Goal: Task Accomplishment & Management: Manage account settings

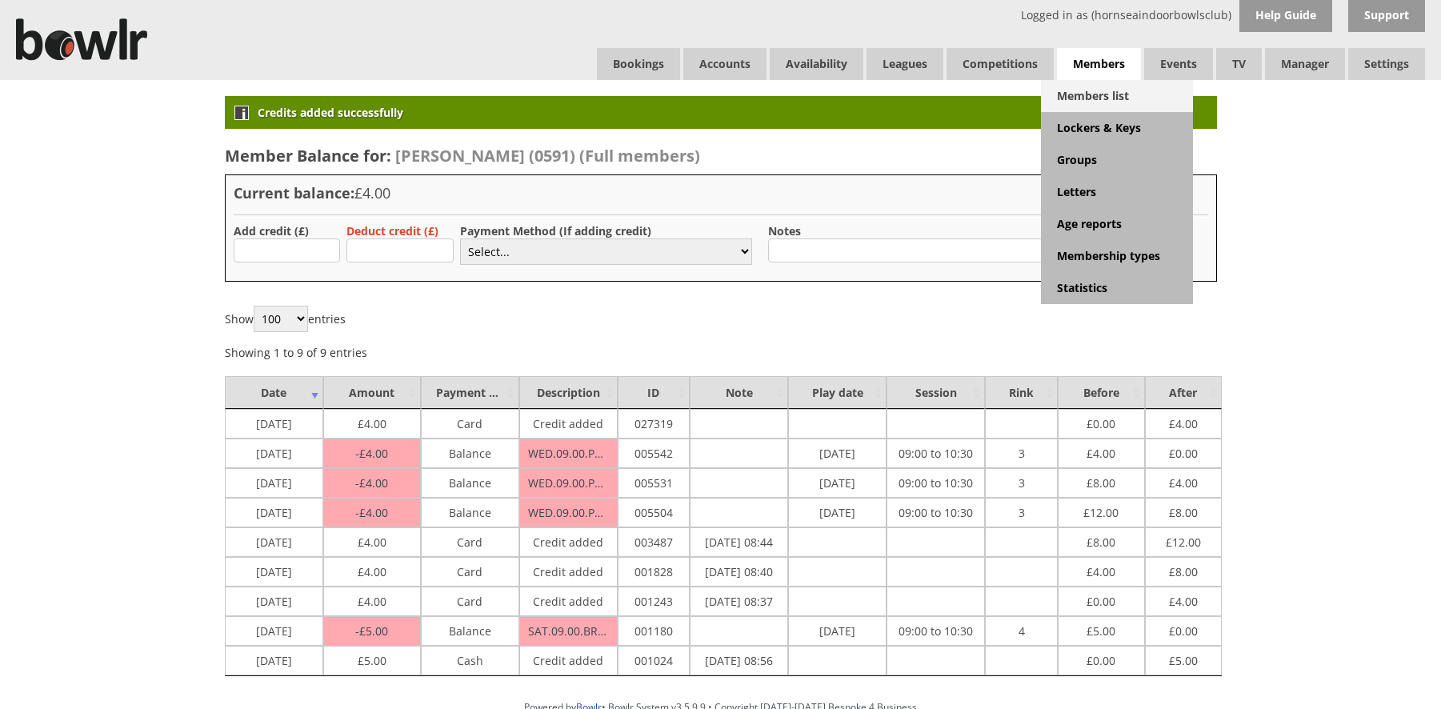
click at [1075, 96] on link "Members list" at bounding box center [1117, 96] width 152 height 32
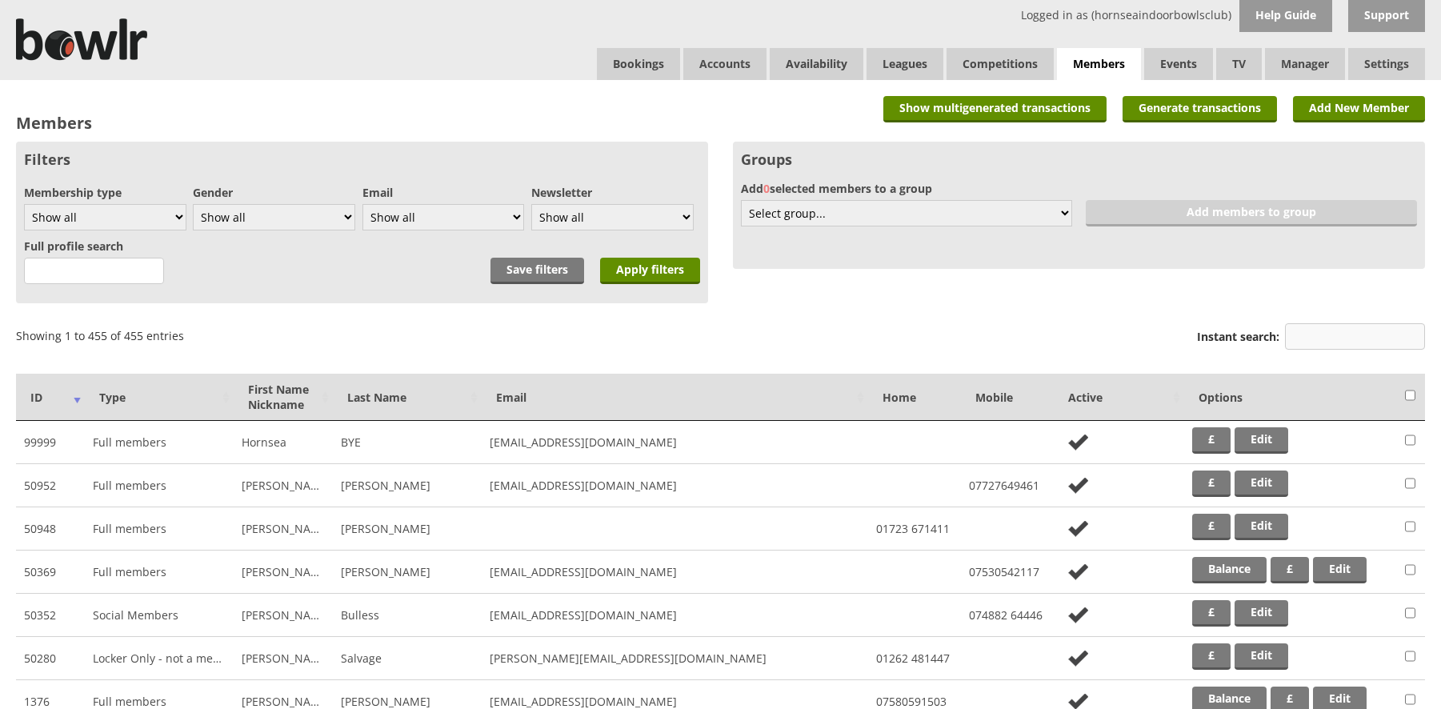
click at [1330, 334] on input "Instant search:" at bounding box center [1355, 336] width 140 height 26
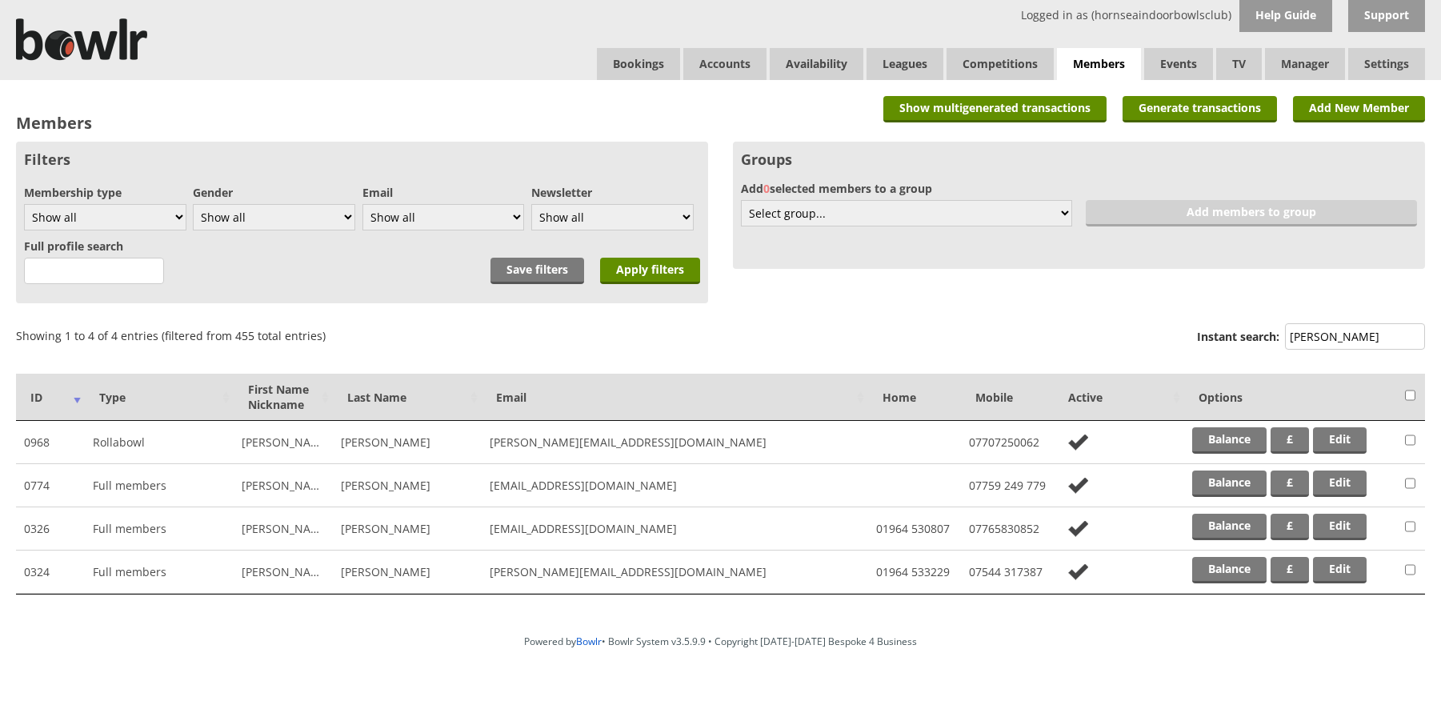
type input "roy"
click at [1332, 484] on link "Edit" at bounding box center [1340, 484] width 54 height 26
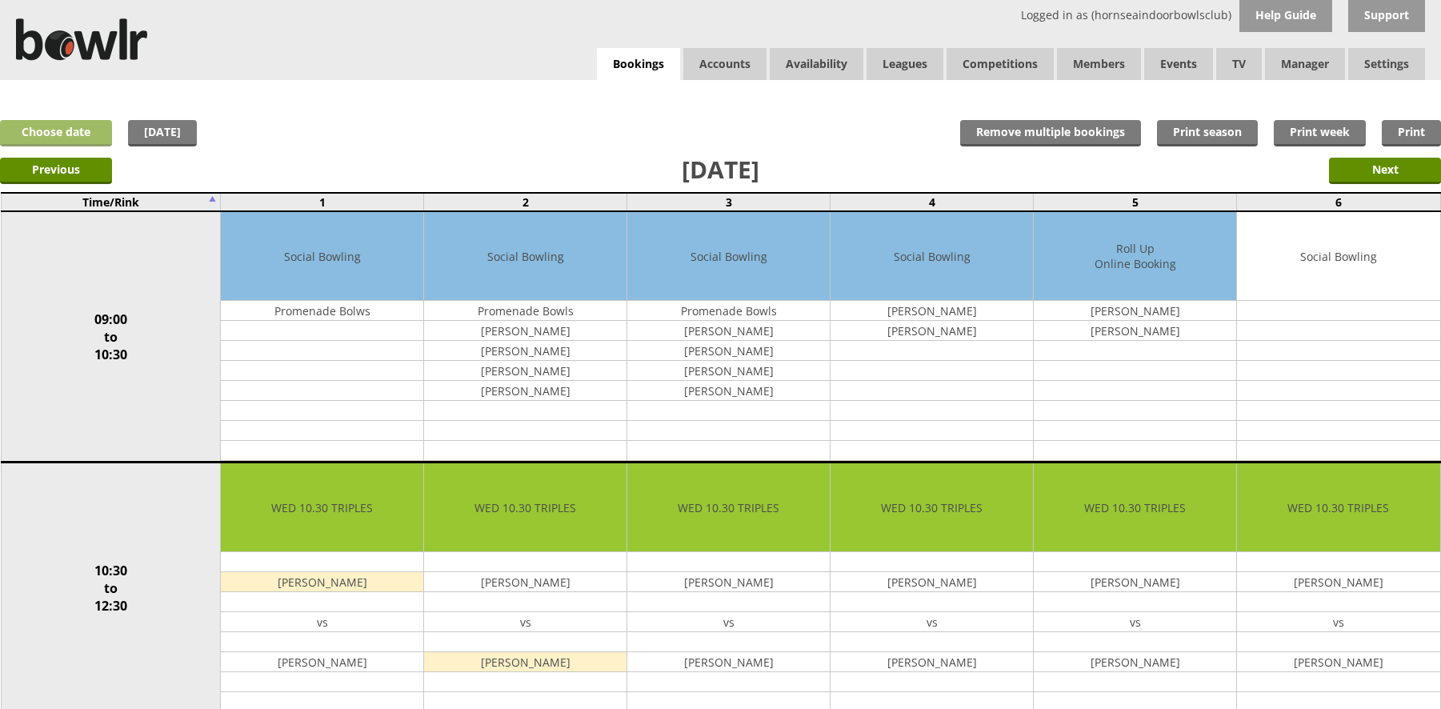
click at [62, 134] on link "Choose date" at bounding box center [56, 133] width 112 height 26
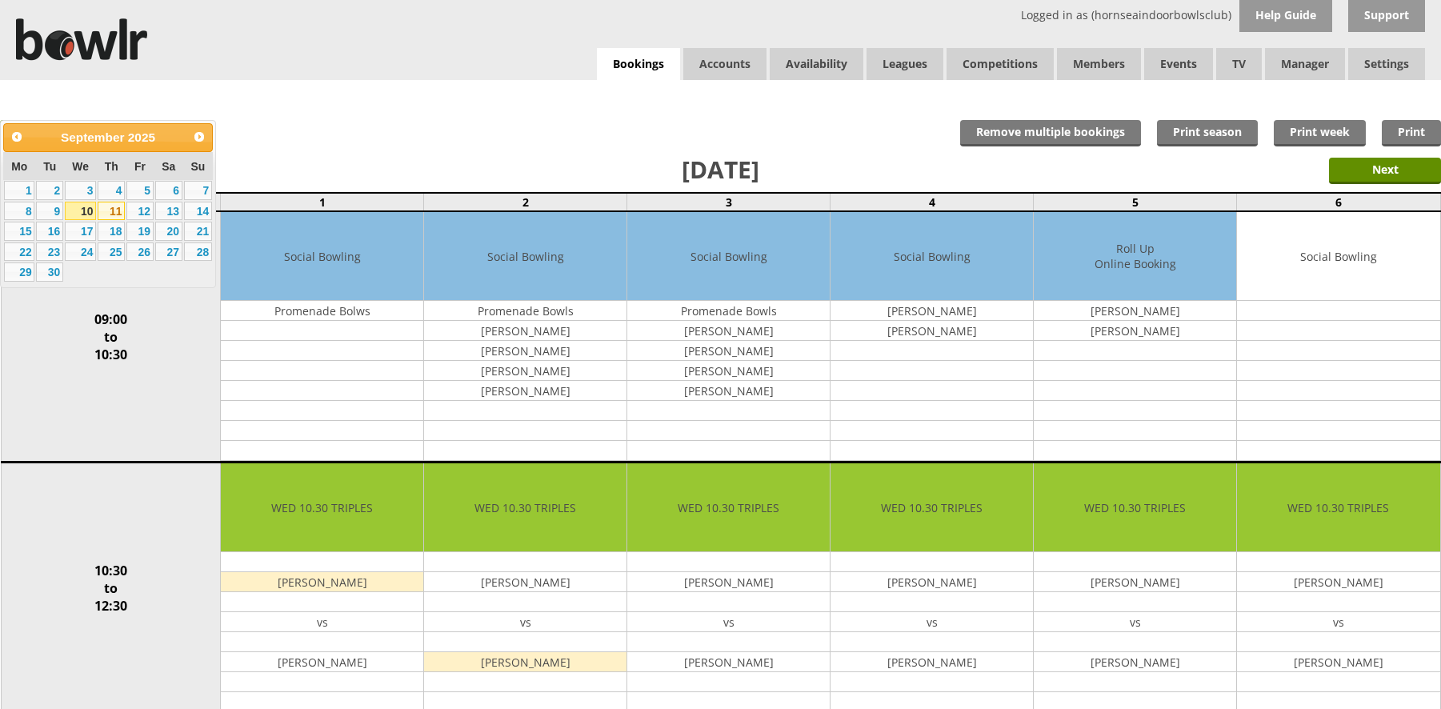
click at [113, 208] on link "11" at bounding box center [111, 211] width 27 height 19
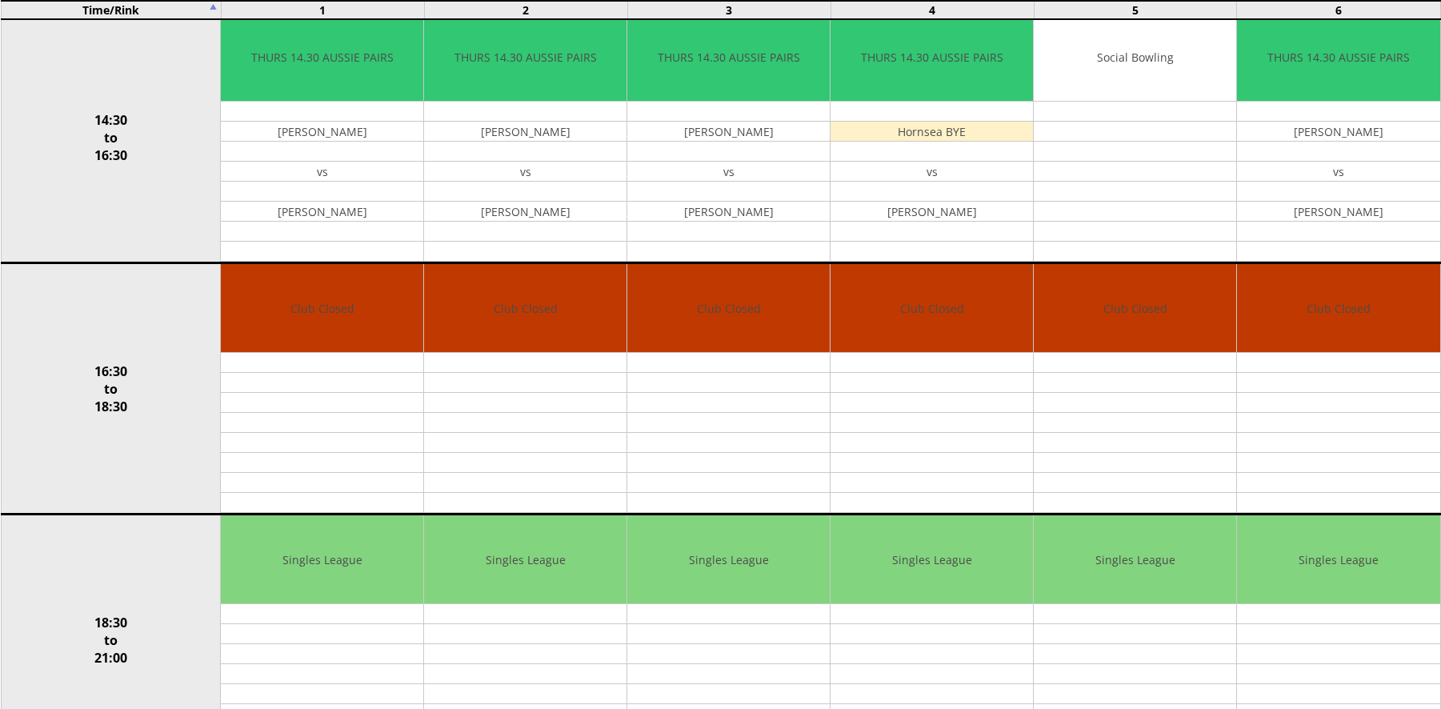
scroll to position [933, 0]
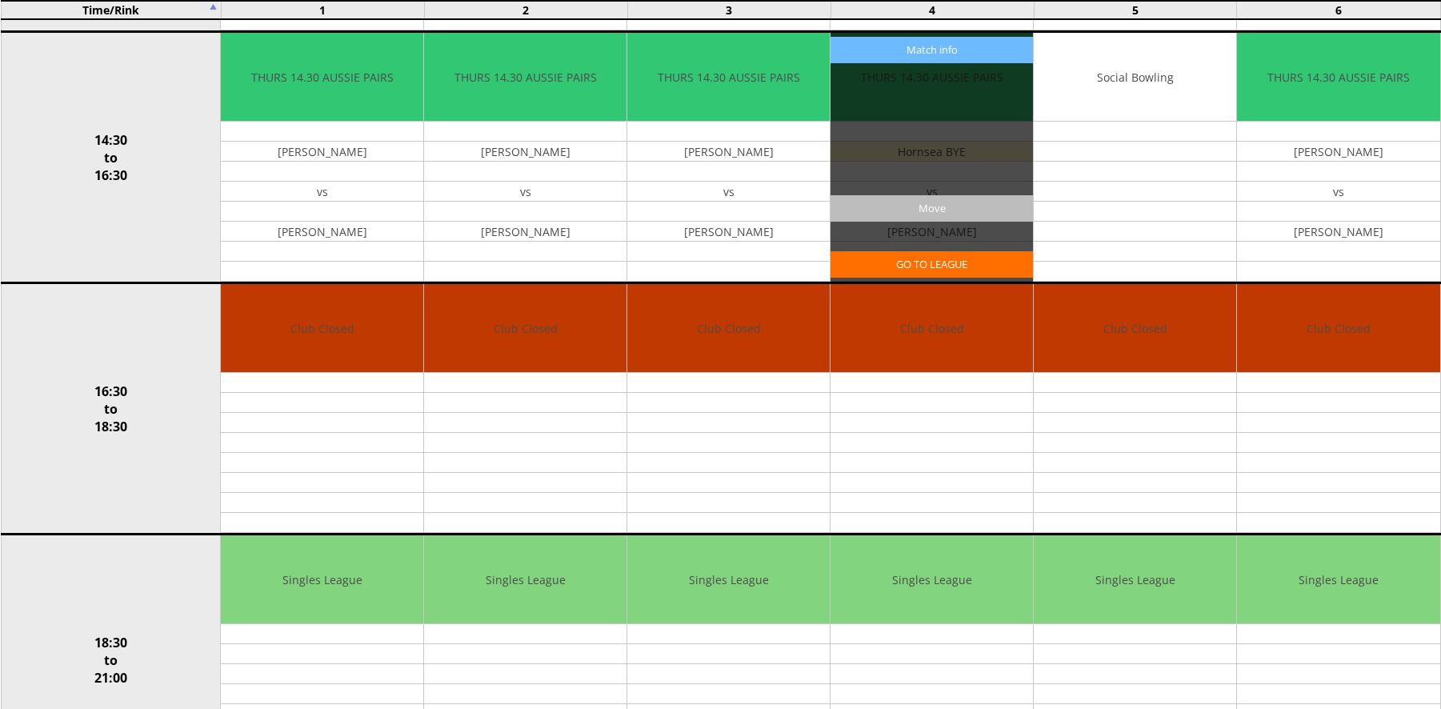
click at [936, 210] on input "Move" at bounding box center [932, 208] width 202 height 26
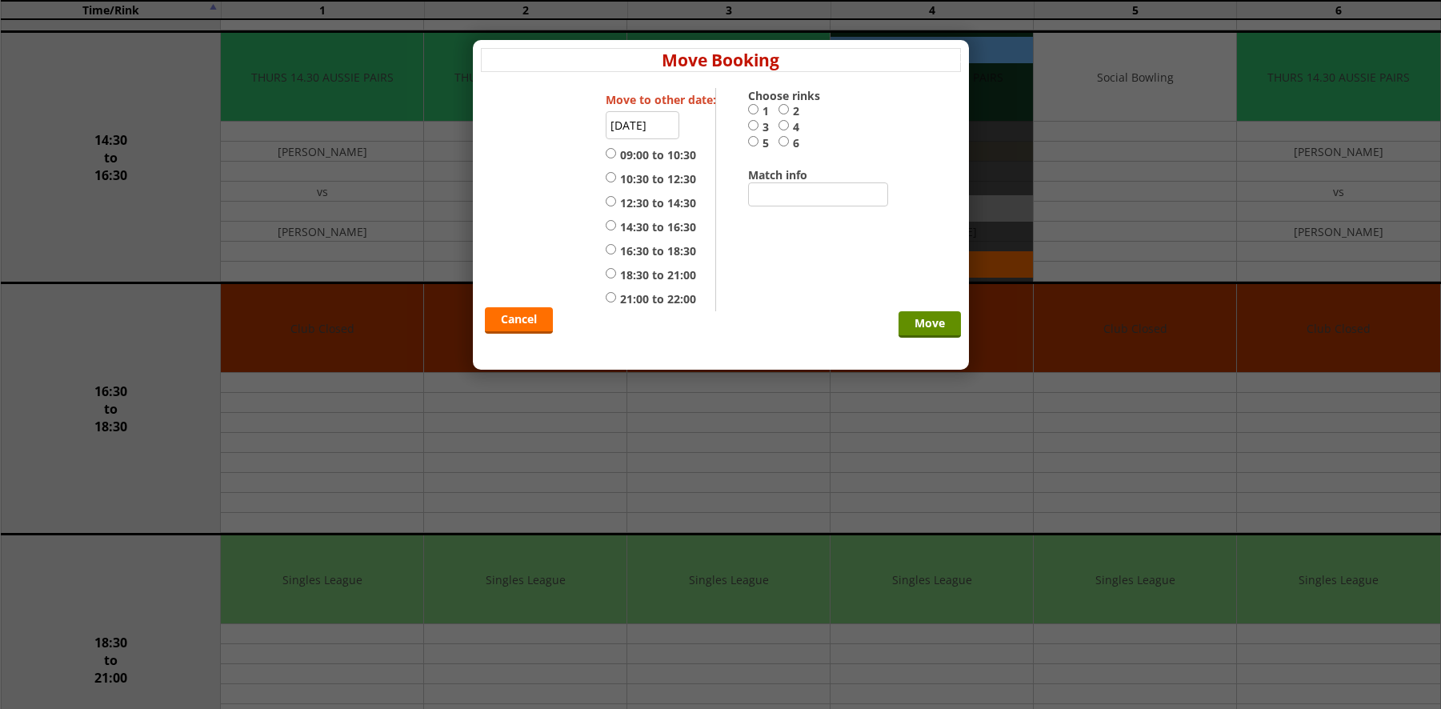
click at [608, 296] on input "21:00 to 22:00" at bounding box center [611, 297] width 10 height 12
radio input "true"
click at [783, 122] on input "4" at bounding box center [784, 125] width 10 height 12
radio input "true"
click at [943, 327] on input "Move" at bounding box center [930, 324] width 62 height 26
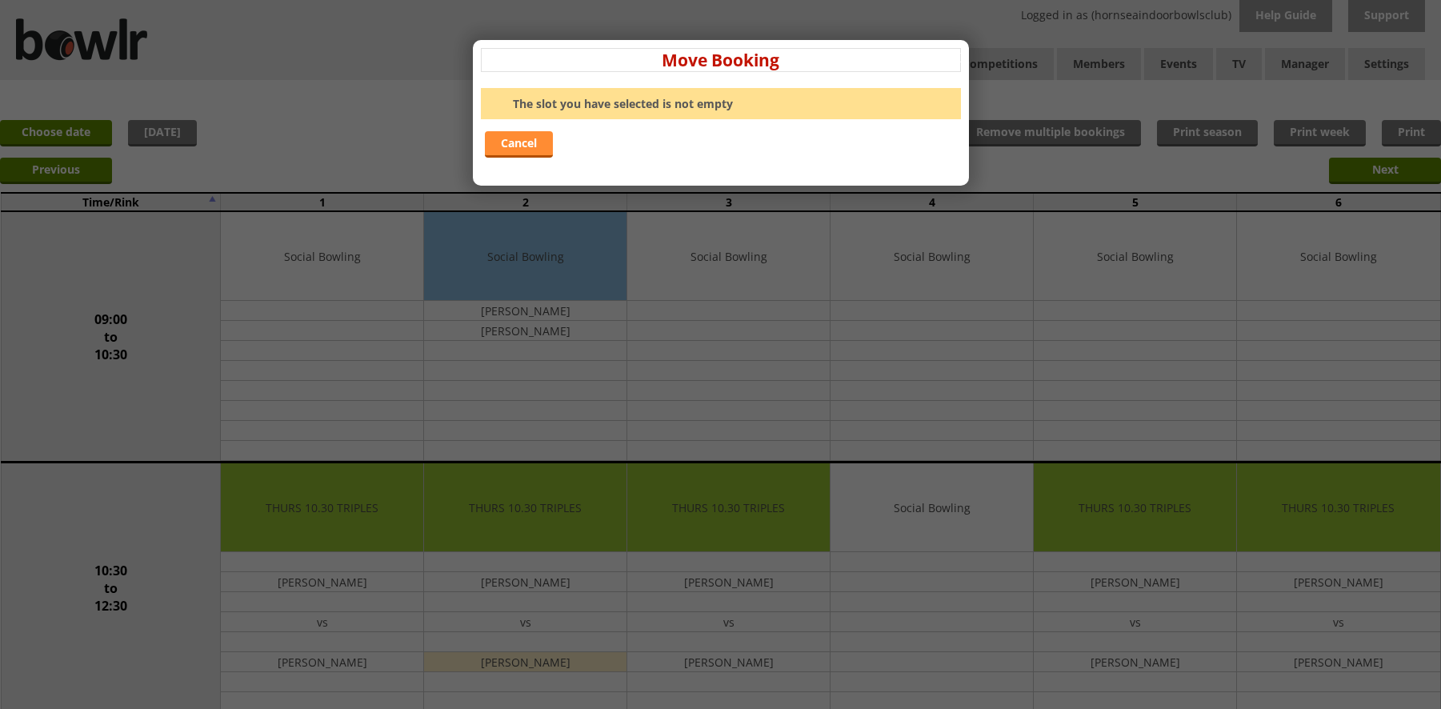
click at [518, 143] on link "Cancel" at bounding box center [519, 144] width 68 height 26
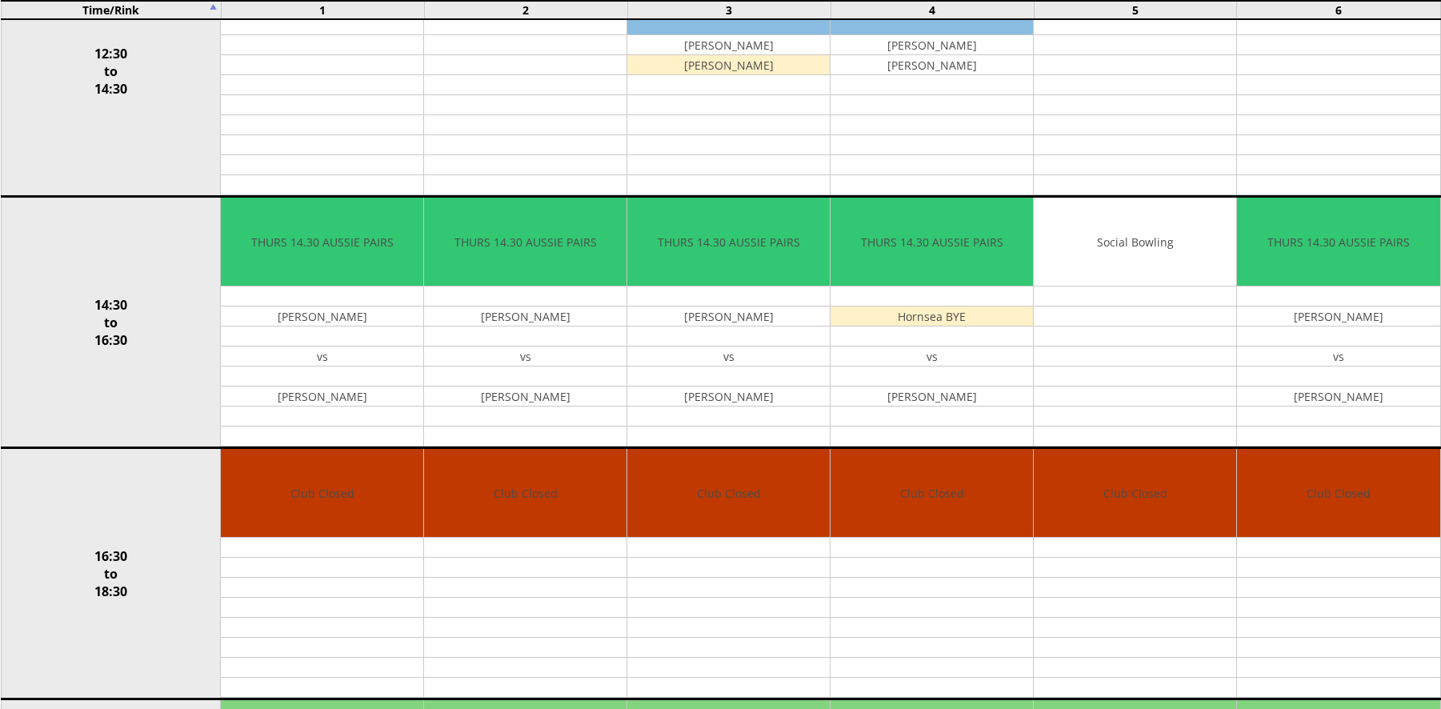
scroll to position [781, 0]
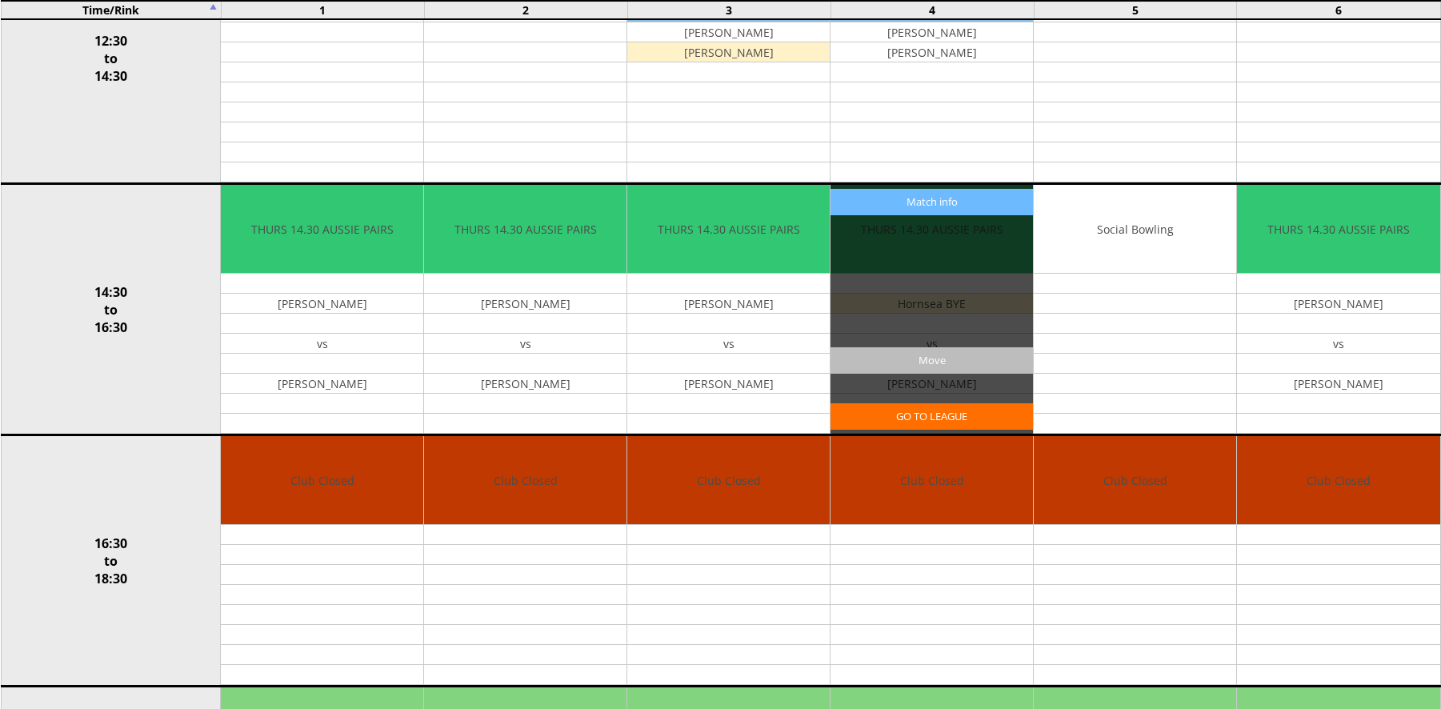
click at [925, 363] on input "Move" at bounding box center [932, 360] width 202 height 26
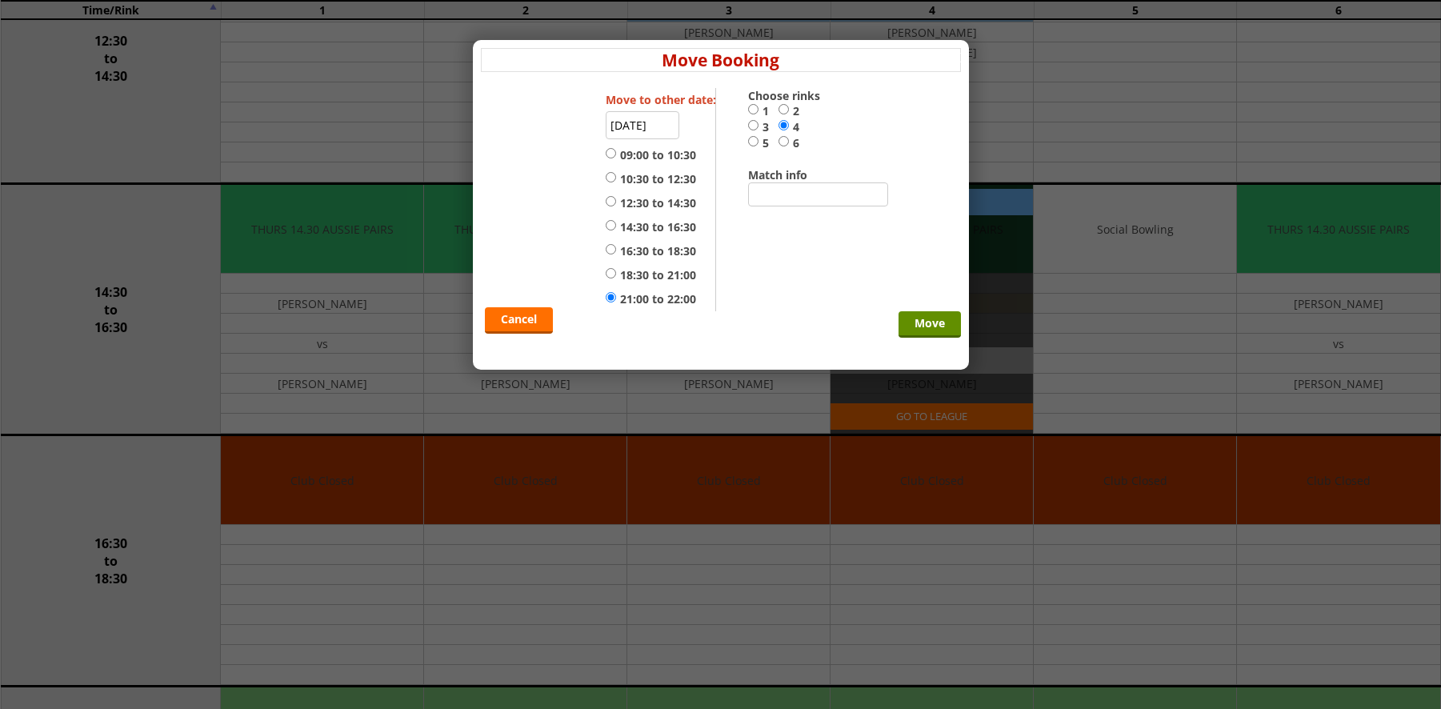
click at [783, 141] on input "6" at bounding box center [784, 141] width 10 height 12
radio input "true"
click at [927, 331] on input "Move" at bounding box center [930, 324] width 62 height 26
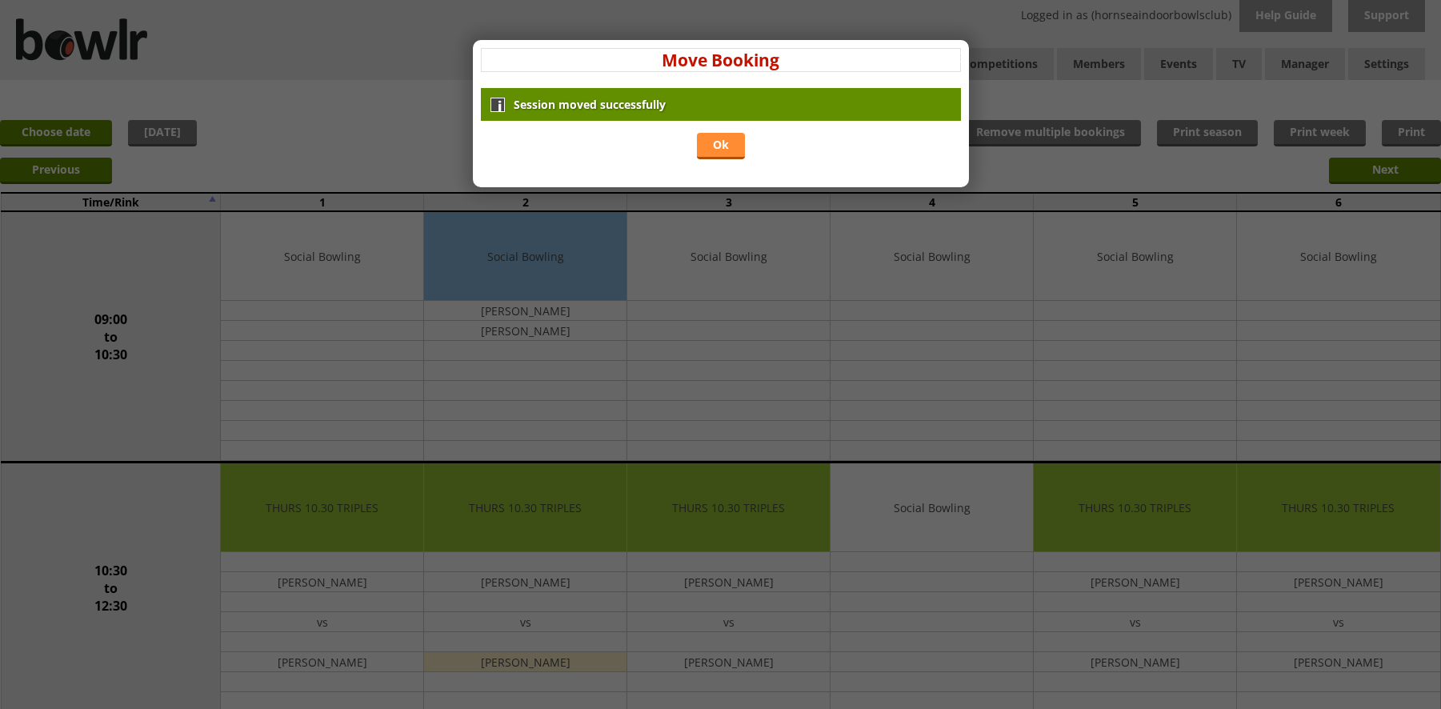
click at [717, 147] on link "Ok" at bounding box center [721, 146] width 48 height 26
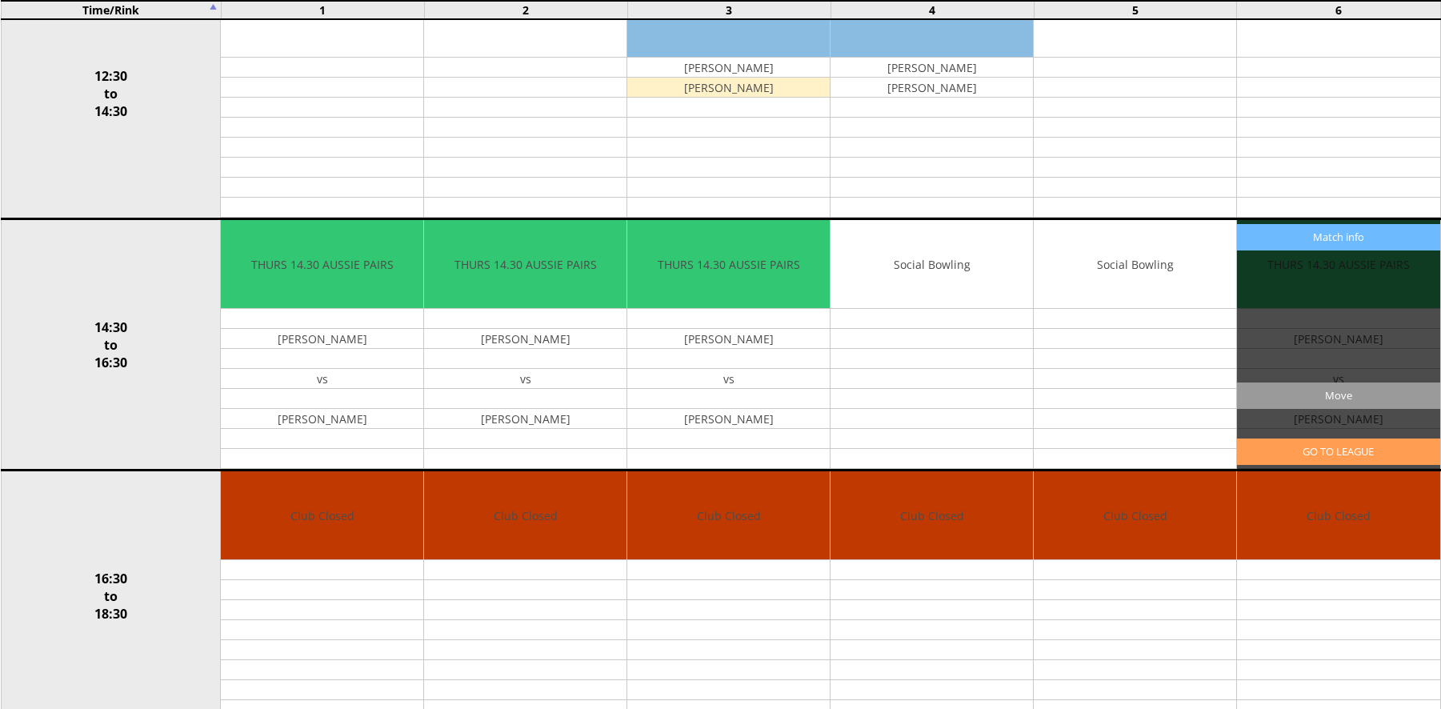
scroll to position [748, 0]
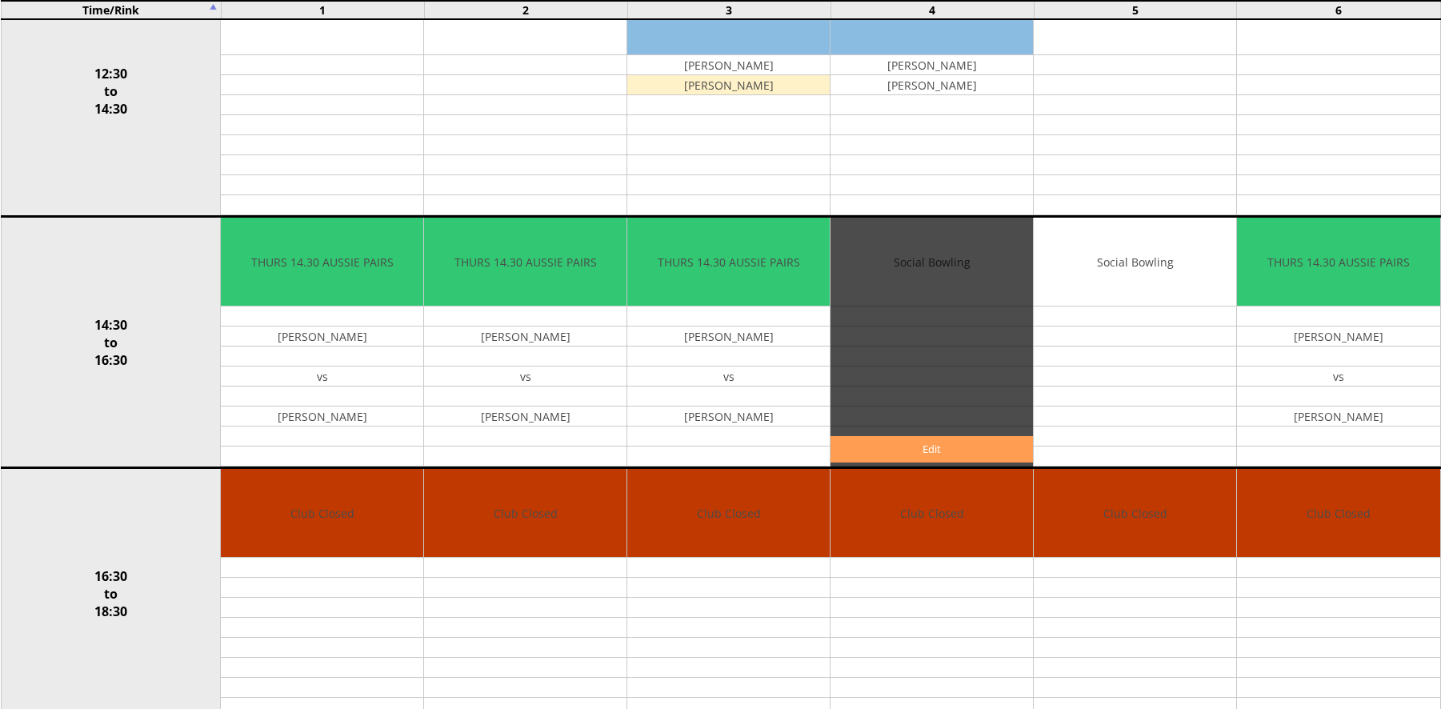
click at [925, 449] on link "Edit" at bounding box center [932, 449] width 202 height 26
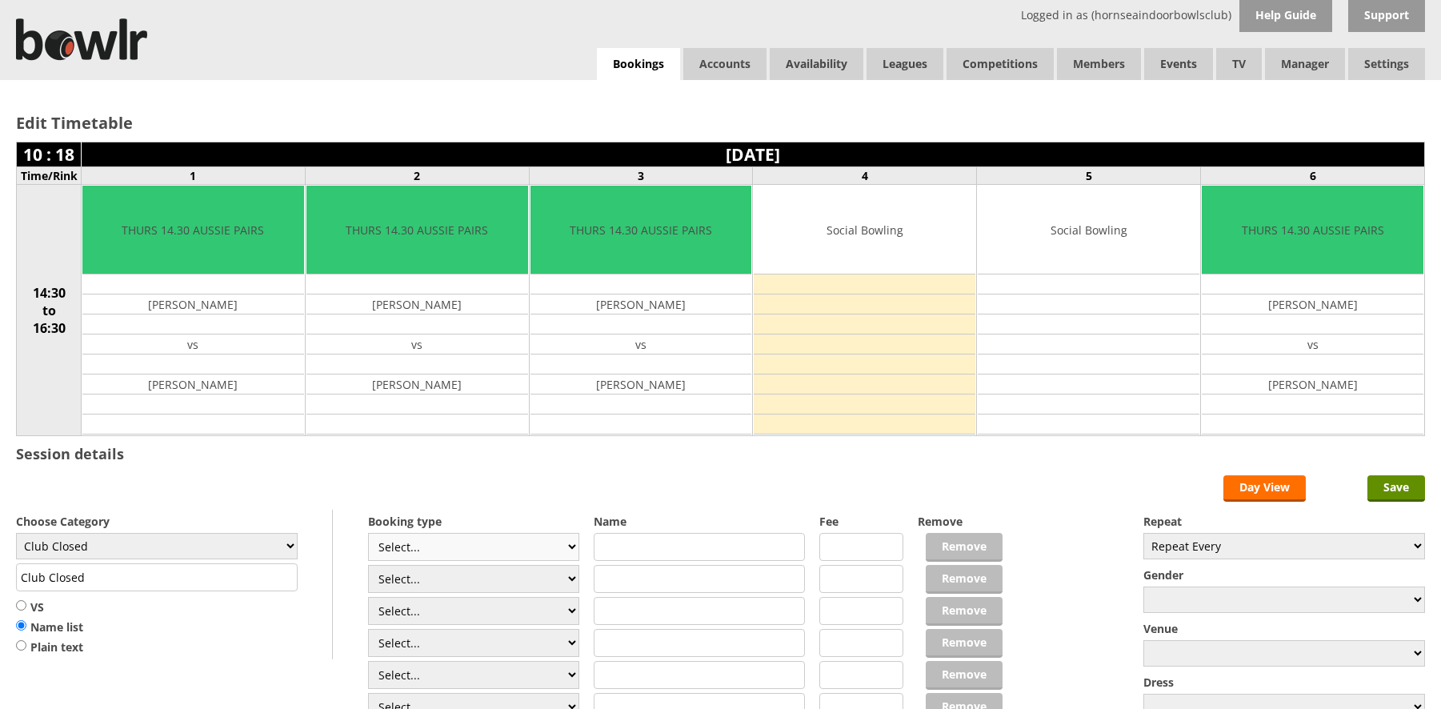
click at [569, 549] on select "Select... Club Competition (Member) Club Competition (Visitor) National (Member…" at bounding box center [473, 547] width 211 height 28
select select "1_50"
click at [368, 533] on select "Select... Club Competition (Member) Club Competition (Visitor) National (Member…" at bounding box center [473, 547] width 211 height 28
type input "5.0000"
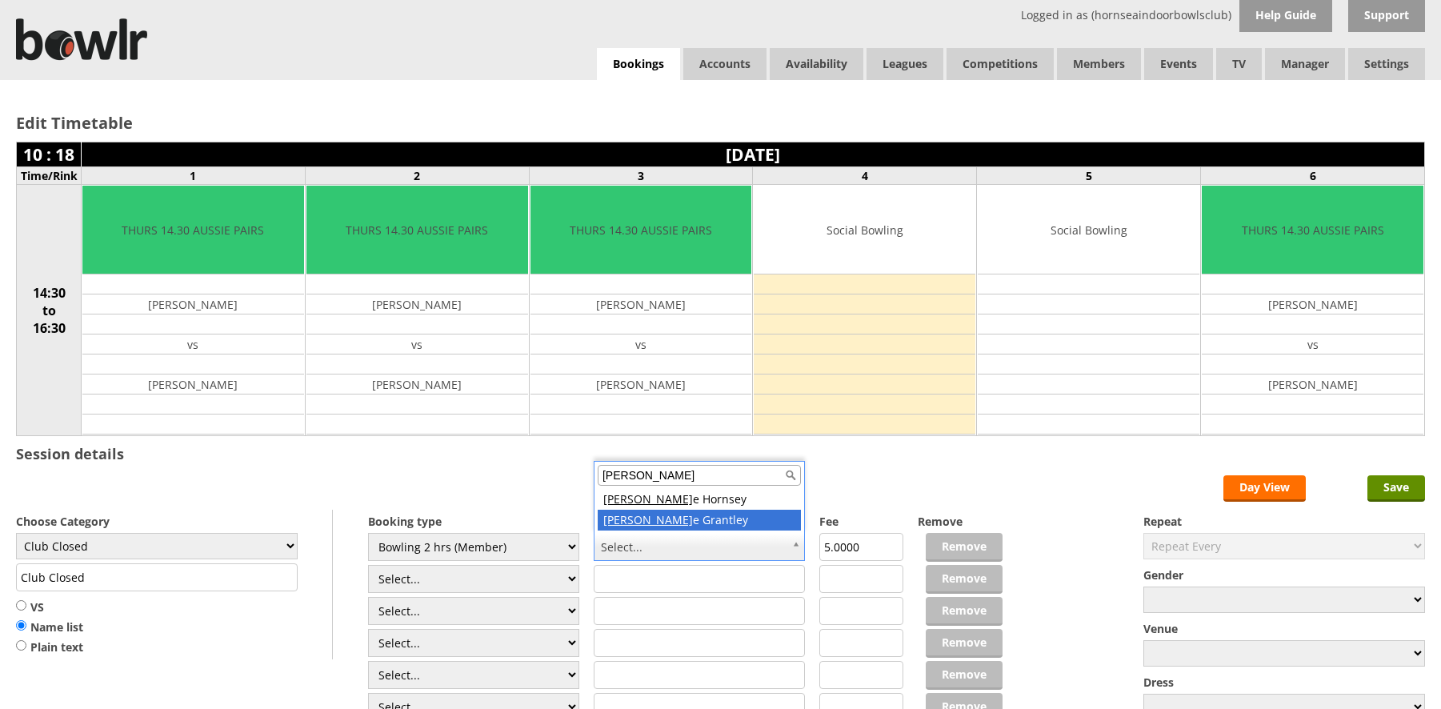
type input "georg"
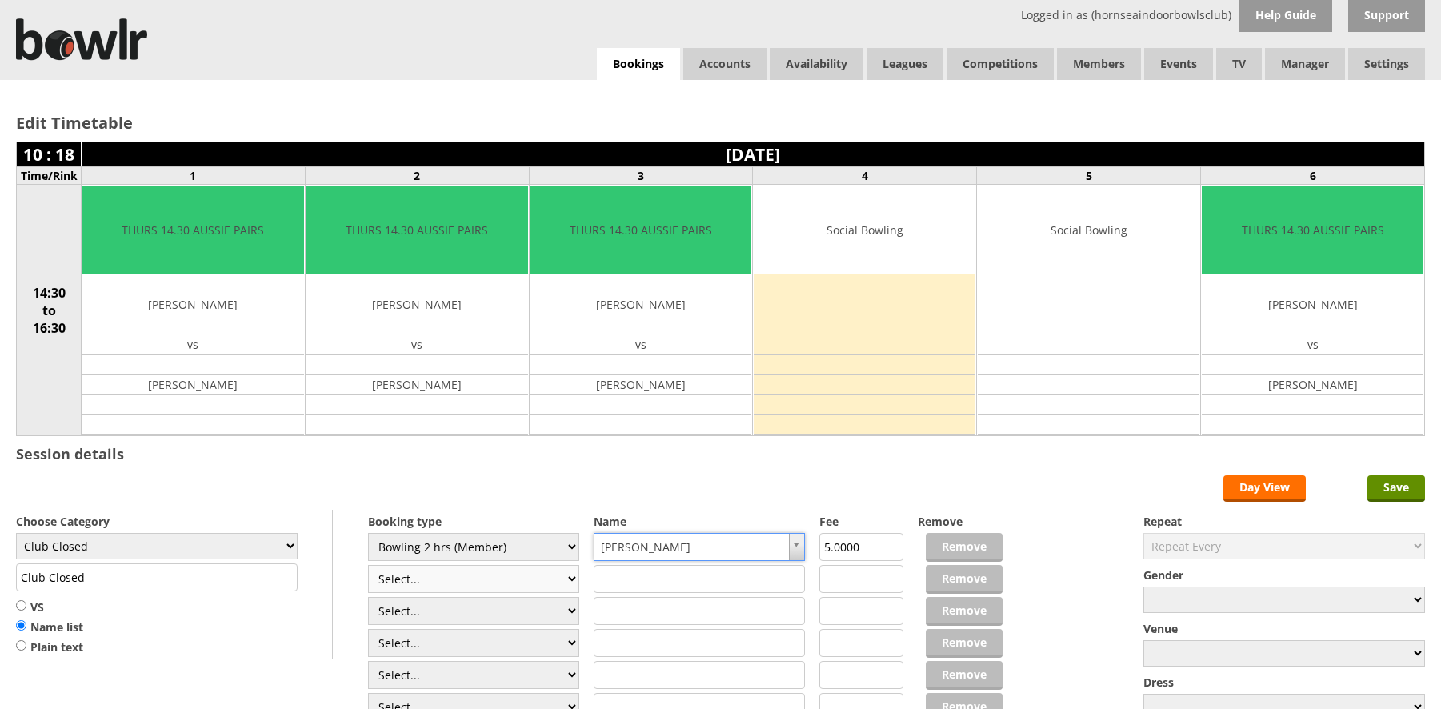
click at [569, 575] on select "Select... Club Competition (Member) Club Competition (Visitor) National (Member…" at bounding box center [473, 579] width 211 height 28
select select "1_50"
click at [368, 565] on select "Select... Club Competition (Member) Club Competition (Visitor) National (Member…" at bounding box center [473, 579] width 211 height 28
type input "5.0000"
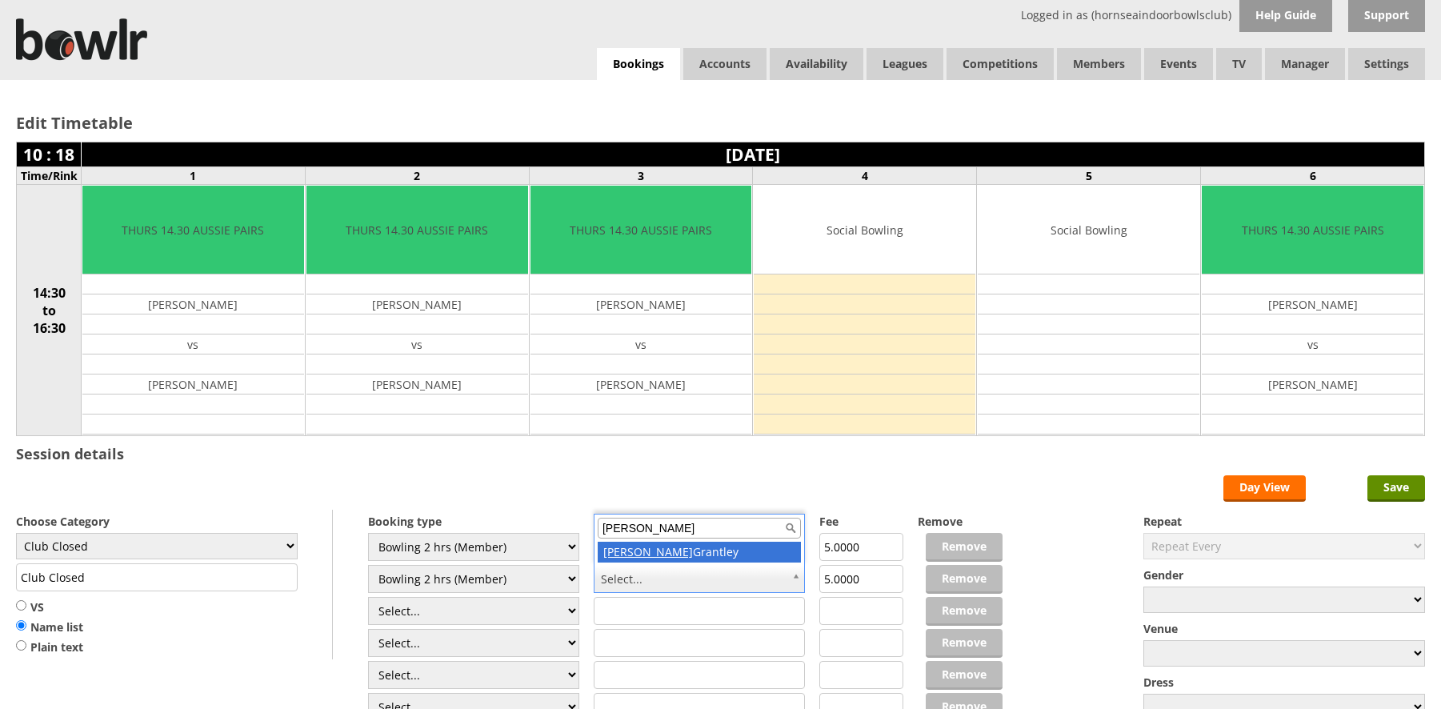
type input "elaine"
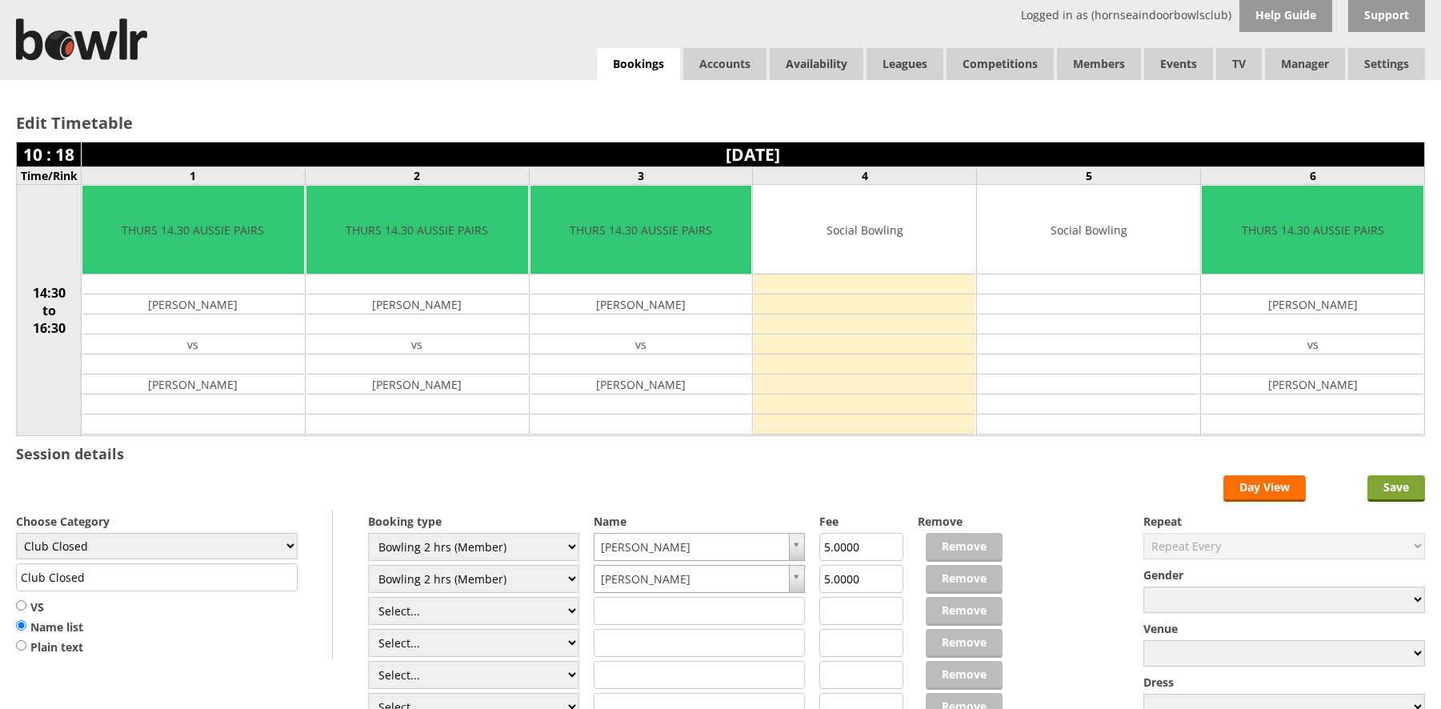
click at [1400, 486] on input "Save" at bounding box center [1397, 488] width 58 height 26
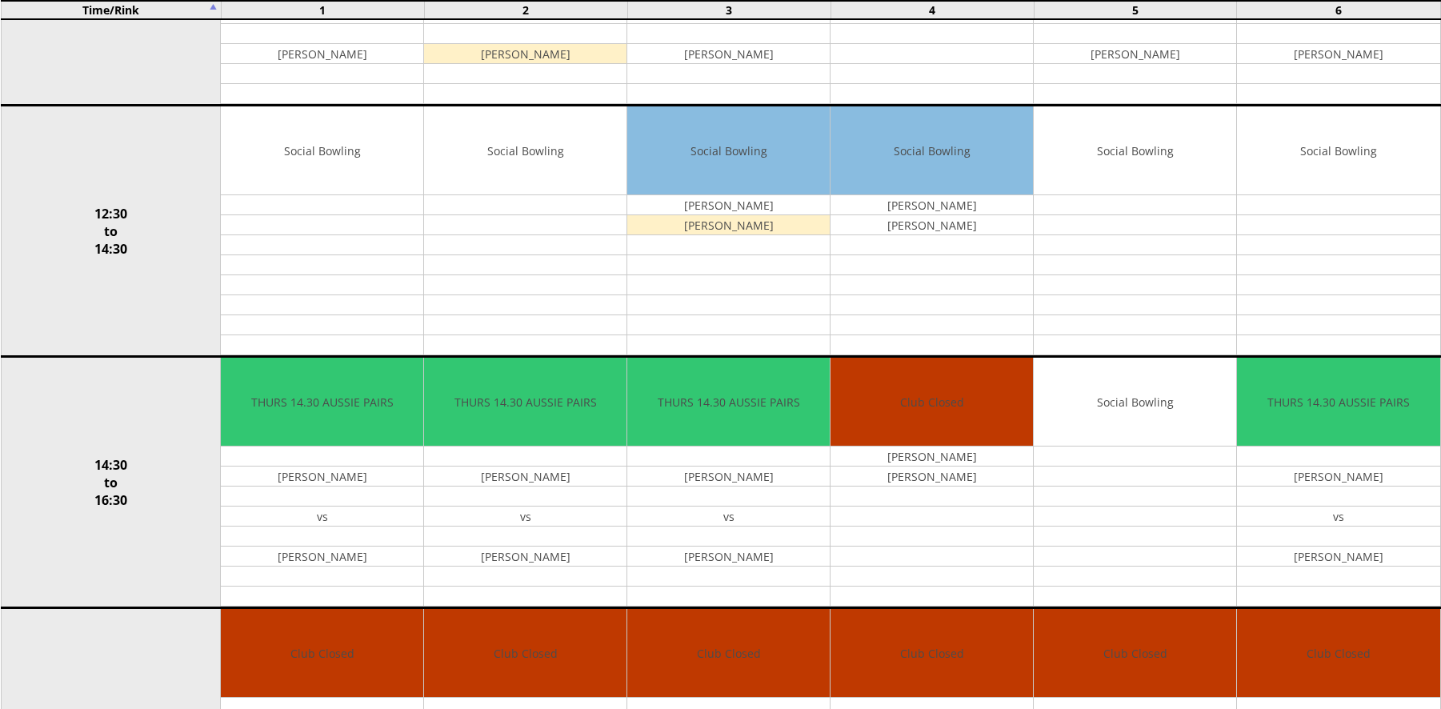
scroll to position [628, 0]
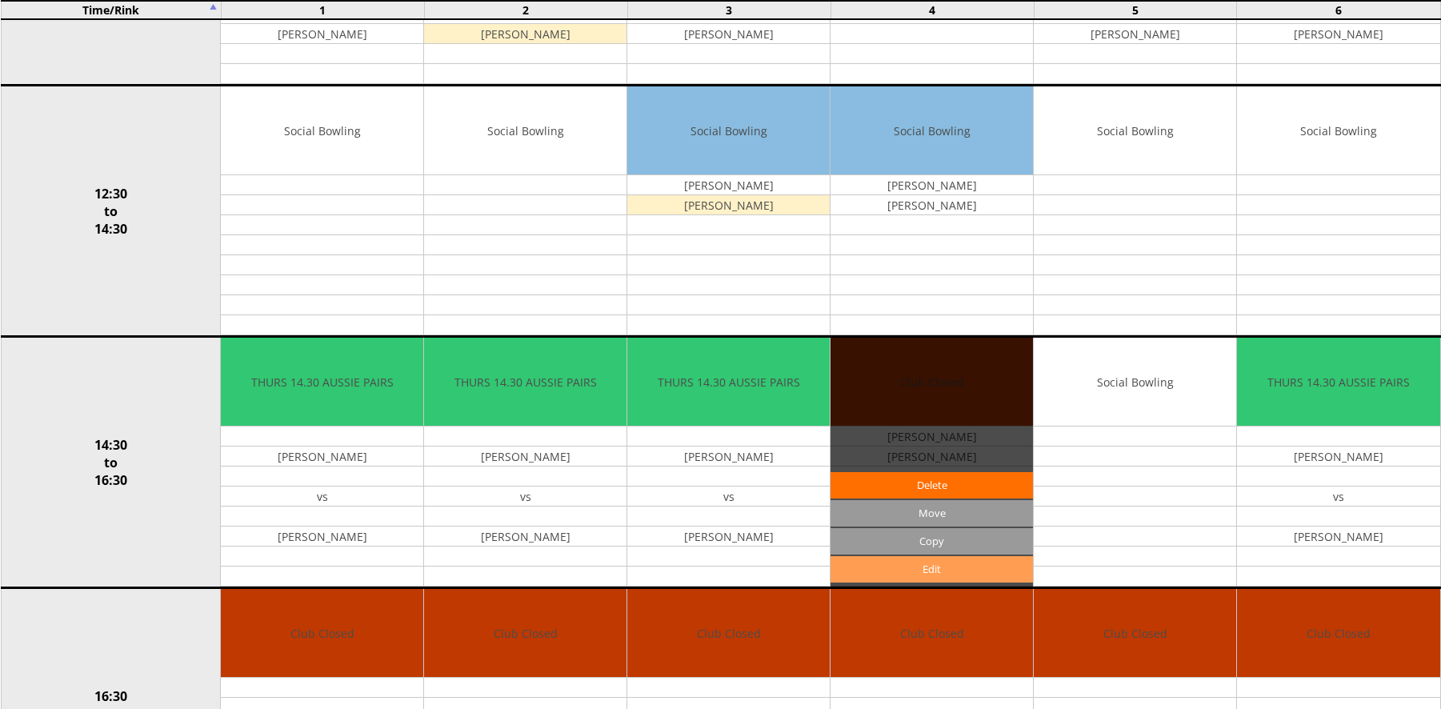
click at [895, 574] on link "Edit" at bounding box center [932, 569] width 202 height 26
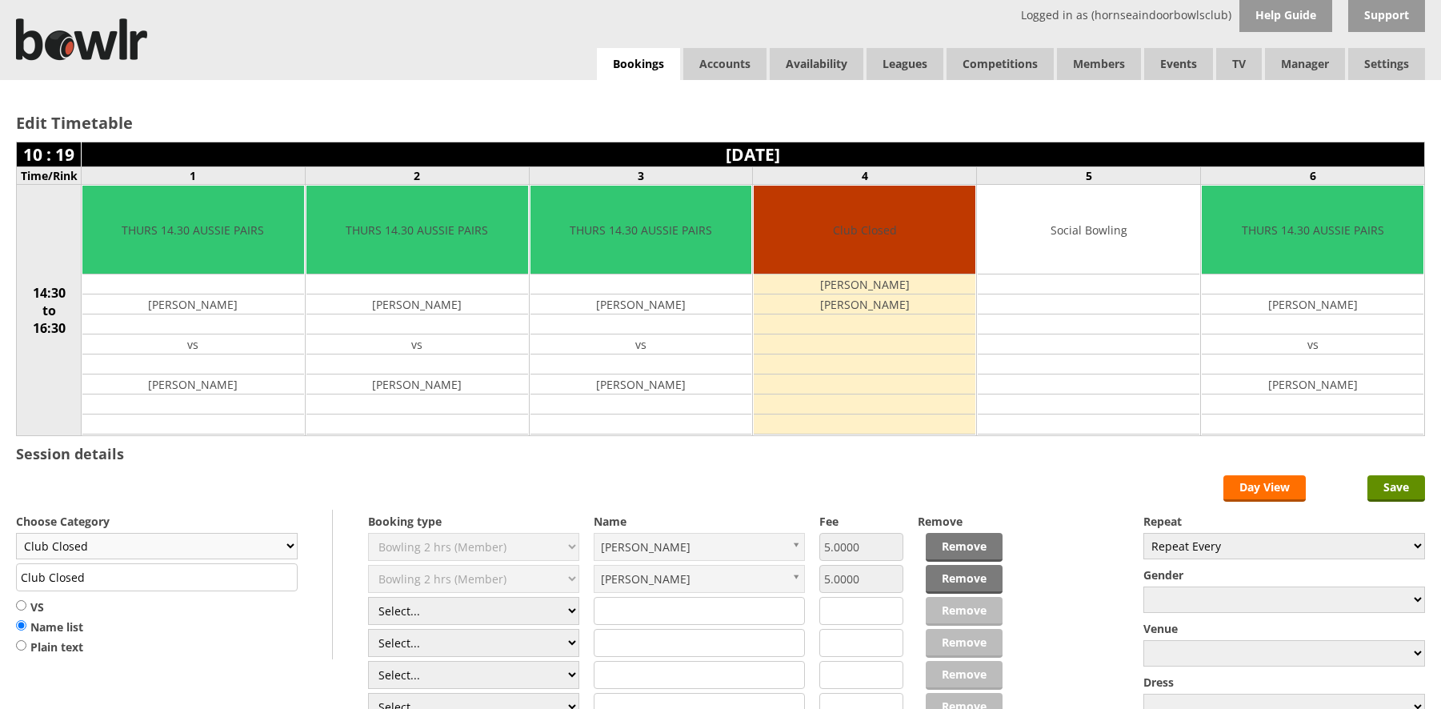
click at [178, 551] on select "Club Closed Singles League Triples League Pairs League Friendly Social Bowling …" at bounding box center [157, 546] width 282 height 26
select select "132"
click at [16, 533] on select "Club Closed Singles League Triples League Pairs League Friendly Social Bowling …" at bounding box center [157, 546] width 282 height 26
type input "Social Bowling"
click at [1403, 489] on input "Save" at bounding box center [1397, 488] width 58 height 26
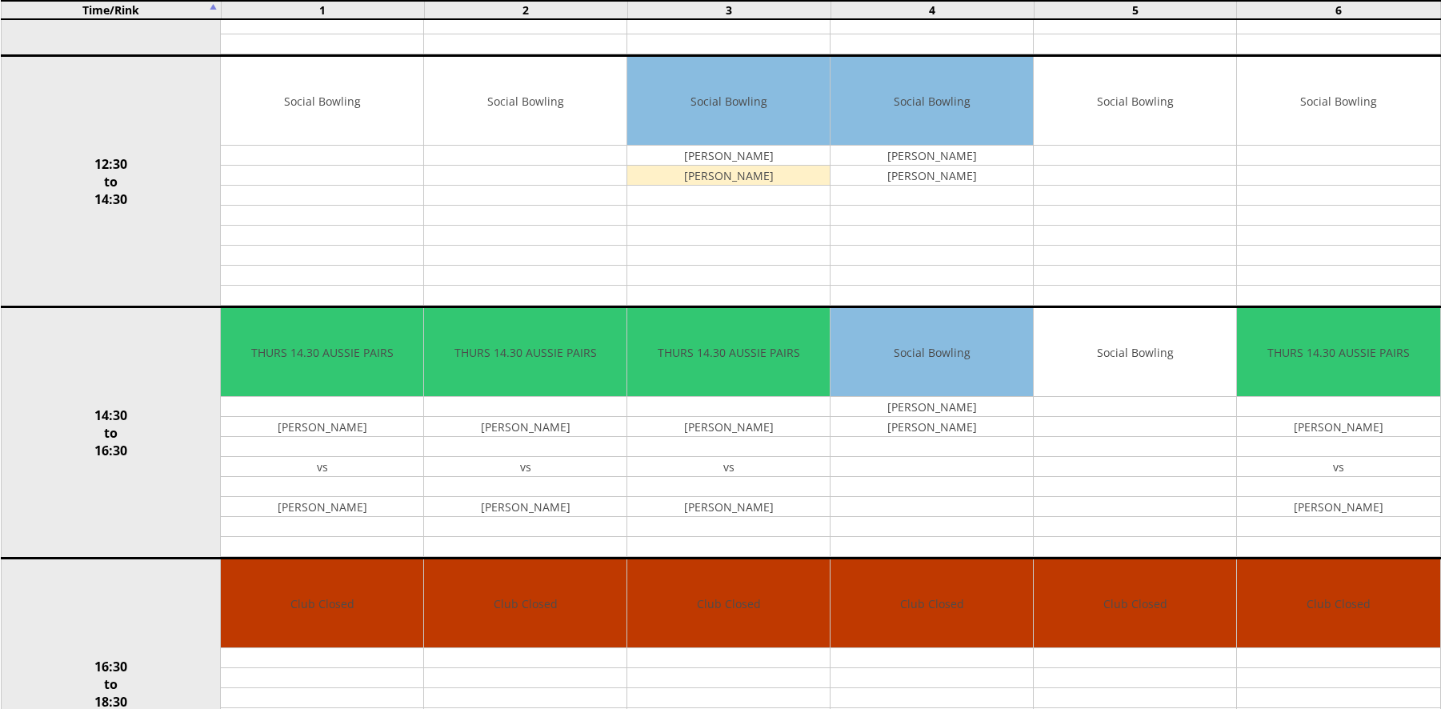
scroll to position [728, 0]
